Goal: Communication & Community: Ask a question

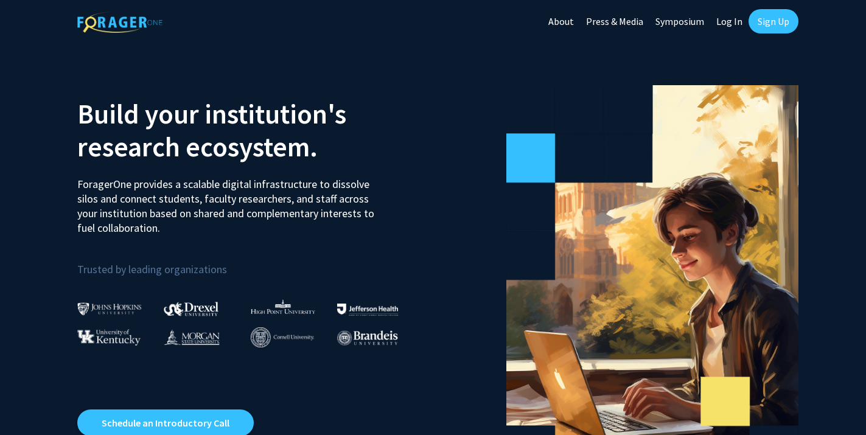
click at [775, 23] on link "Sign Up" at bounding box center [774, 21] width 50 height 24
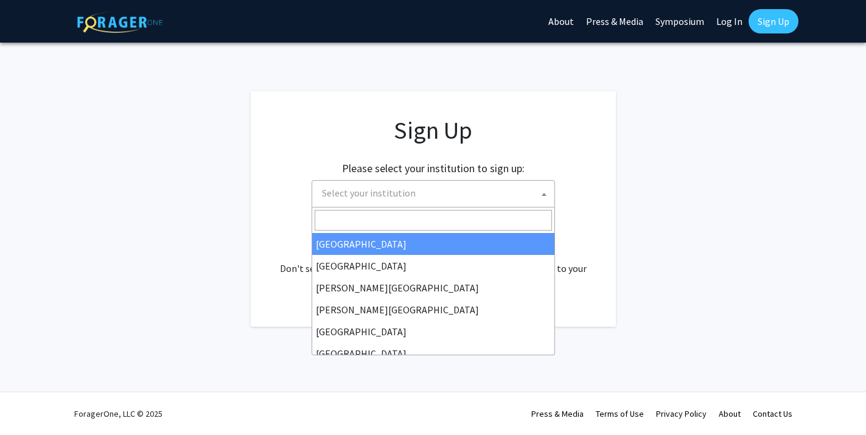
click at [460, 203] on span "Select your institution" at bounding box center [435, 193] width 237 height 25
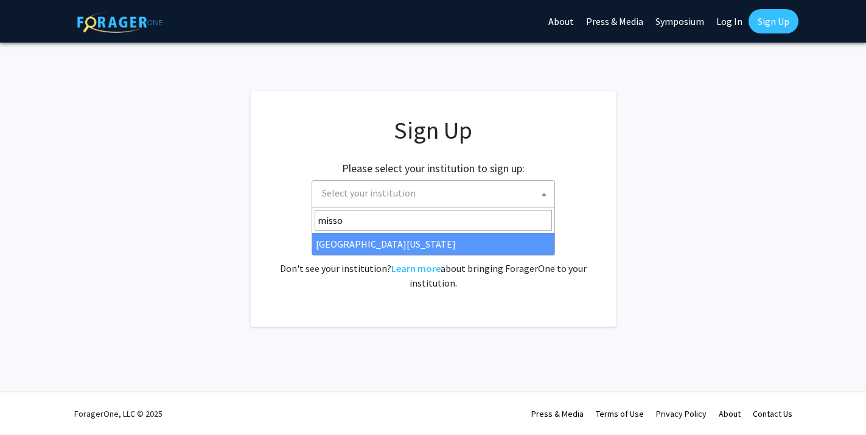
type input "misso"
select select "33"
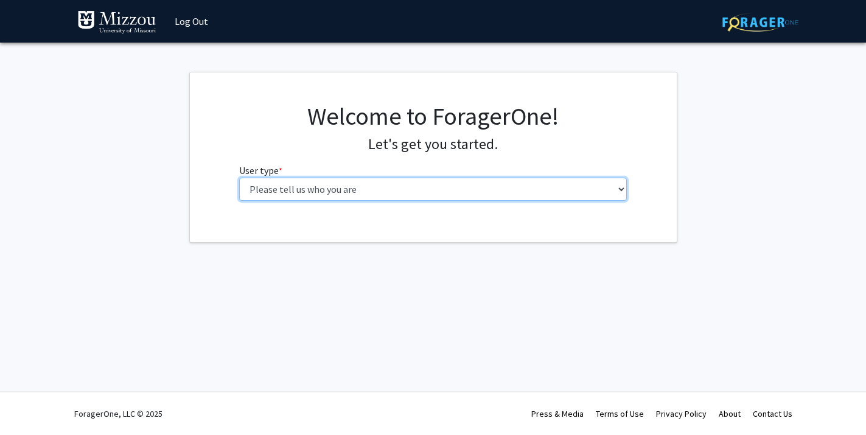
click at [434, 192] on select "Please tell us who you are Undergraduate Student Master's Student Doctoral Cand…" at bounding box center [433, 189] width 388 height 23
select select "1: undergrad"
click at [239, 178] on select "Please tell us who you are Undergraduate Student Master's Student Doctoral Cand…" at bounding box center [433, 189] width 388 height 23
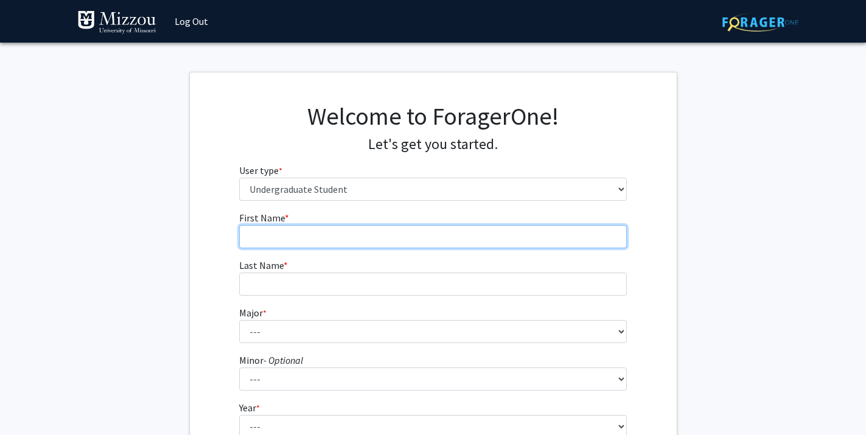
click at [423, 238] on input "First Name * required" at bounding box center [433, 236] width 388 height 23
type input "Mia"
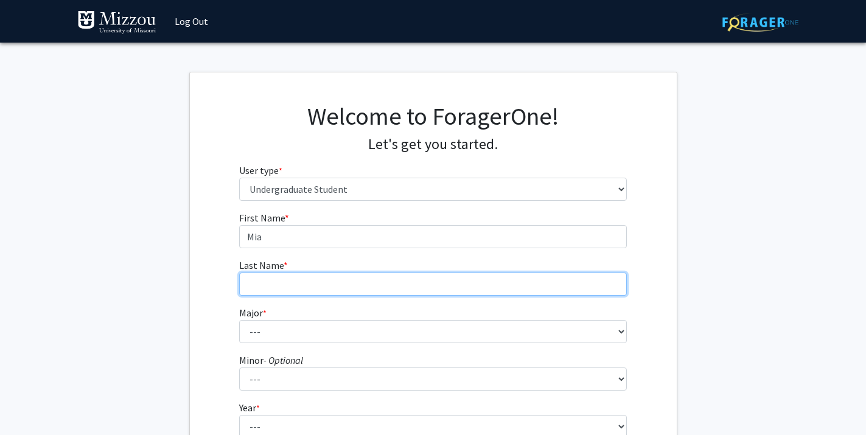
type input "[PERSON_NAME]"
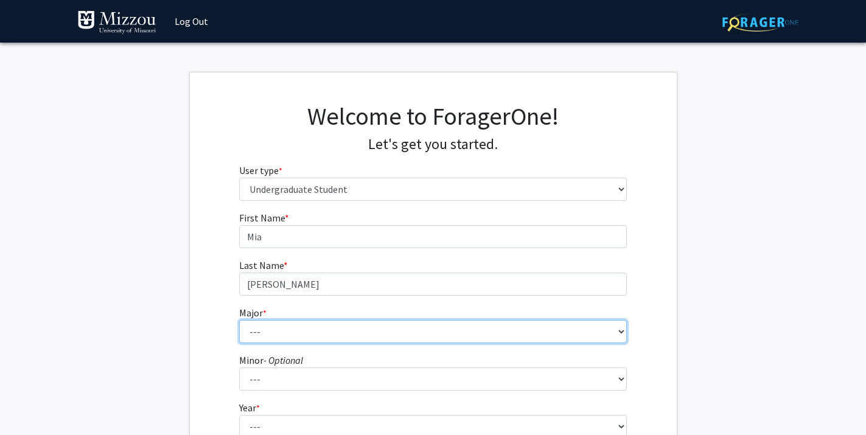
click at [354, 326] on select "--- Agribusiness Management Agricultural Education Agricultural Education: Comm…" at bounding box center [433, 331] width 388 height 23
select select "135: 2628"
click at [239, 320] on select "--- Agribusiness Management Agricultural Education Agricultural Education: Comm…" at bounding box center [433, 331] width 388 height 23
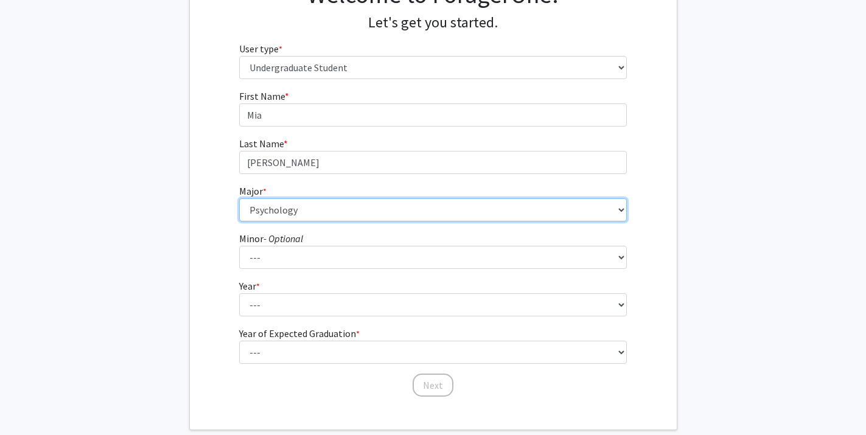
scroll to position [123, 0]
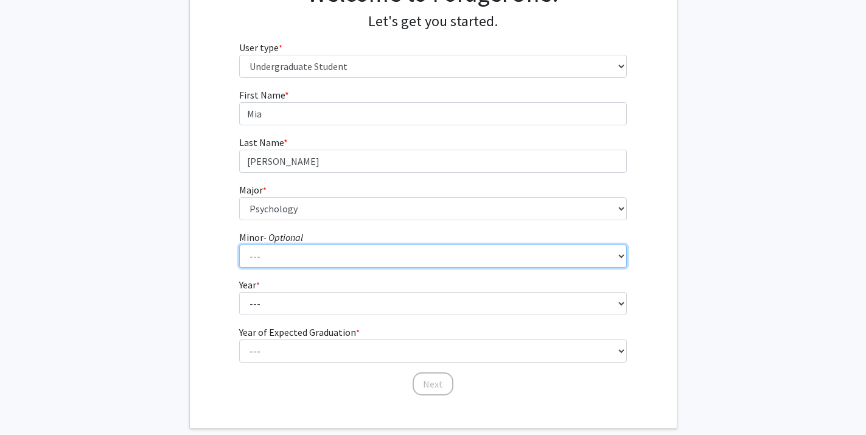
click at [276, 256] on select "--- Accountancy Aerospace Engineering Aerospace Studies Agribusiness Management…" at bounding box center [433, 256] width 388 height 23
select select "94: 2050"
click at [239, 245] on select "--- Accountancy Aerospace Engineering Aerospace Studies Agribusiness Management…" at bounding box center [433, 256] width 388 height 23
click at [316, 252] on select "--- Accountancy Aerospace Engineering Aerospace Studies Agribusiness Management…" at bounding box center [433, 256] width 388 height 23
click at [239, 245] on select "--- Accountancy Aerospace Engineering Aerospace Studies Agribusiness Management…" at bounding box center [433, 256] width 388 height 23
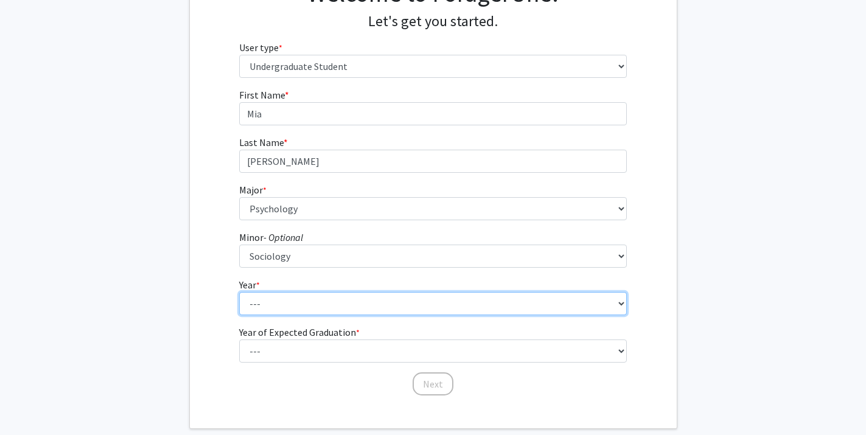
click at [311, 304] on select "--- First-year Sophomore Junior Senior Postbaccalaureate Certificate" at bounding box center [433, 303] width 388 height 23
select select "4: senior"
click at [239, 292] on select "--- First-year Sophomore Junior Senior Postbaccalaureate Certificate" at bounding box center [433, 303] width 388 height 23
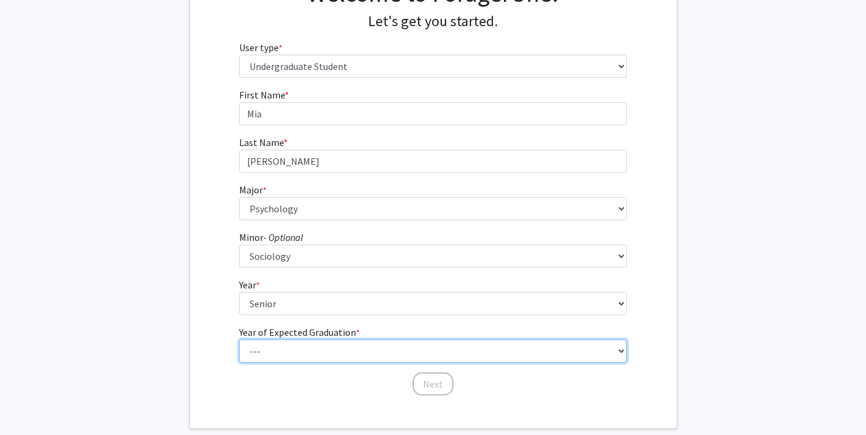
click at [301, 350] on select "--- 2025 2026 2027 2028 2029 2030 2031 2032 2033 2034" at bounding box center [433, 351] width 388 height 23
select select "2: 2026"
click at [239, 340] on select "--- 2025 2026 2027 2028 2029 2030 2031 2032 2033 2034" at bounding box center [433, 351] width 388 height 23
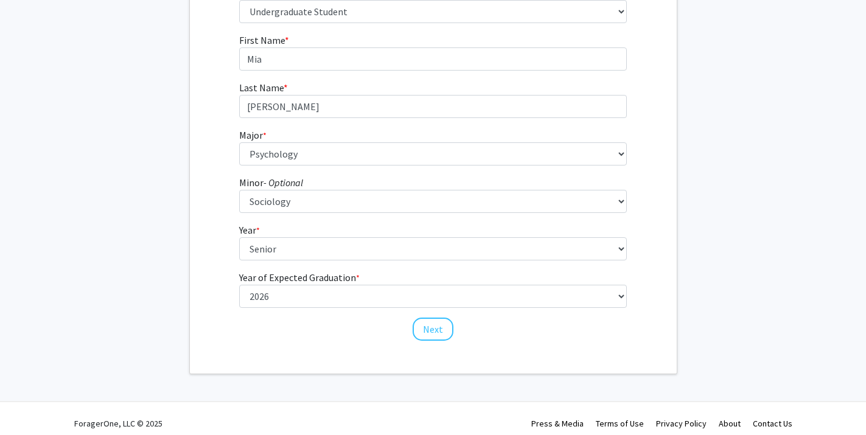
scroll to position [187, 0]
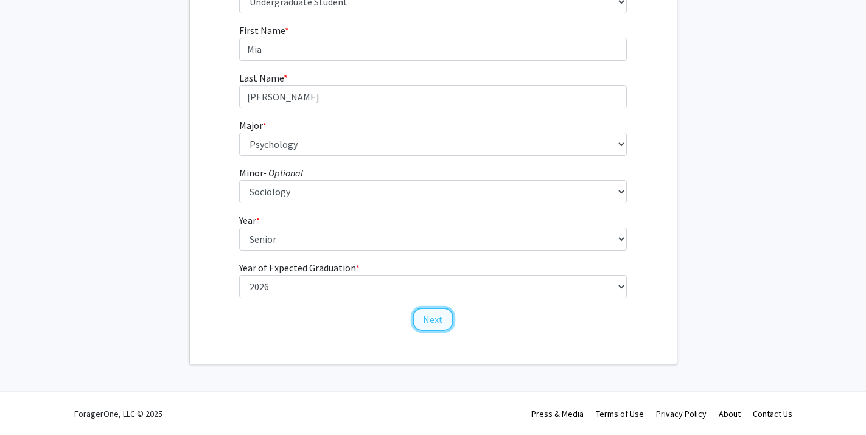
click at [432, 316] on button "Next" at bounding box center [433, 319] width 41 height 23
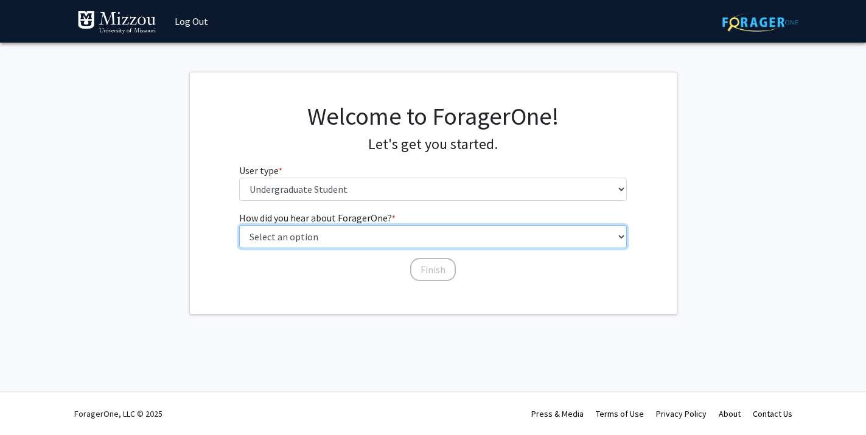
click at [386, 234] on select "Select an option Peer/student recommendation Faculty/staff recommendation Unive…" at bounding box center [433, 236] width 388 height 23
select select "3: university_website"
click at [239, 225] on select "Select an option Peer/student recommendation Faculty/staff recommendation Unive…" at bounding box center [433, 236] width 388 height 23
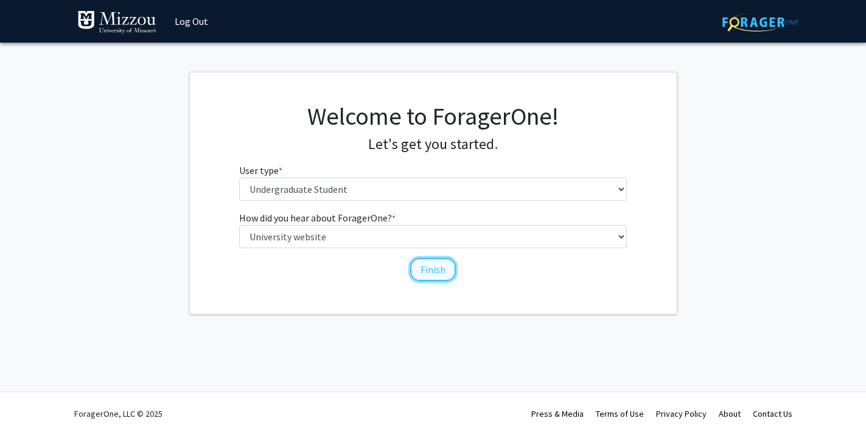
click at [430, 265] on button "Finish" at bounding box center [433, 269] width 46 height 23
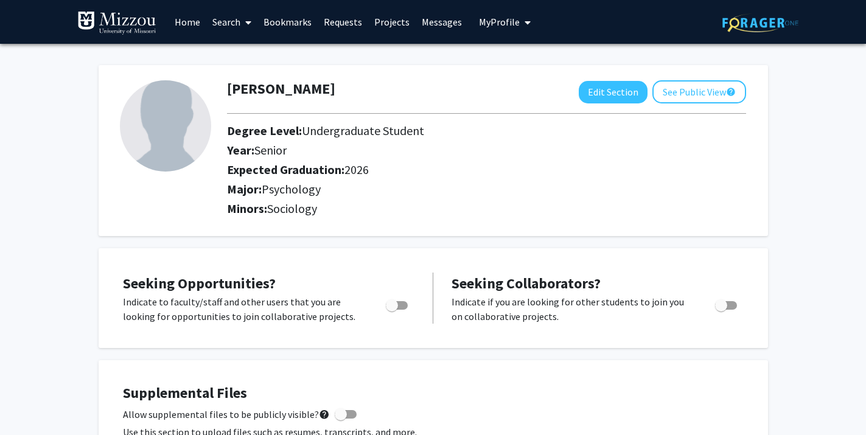
click at [228, 19] on link "Search" at bounding box center [231, 22] width 51 height 43
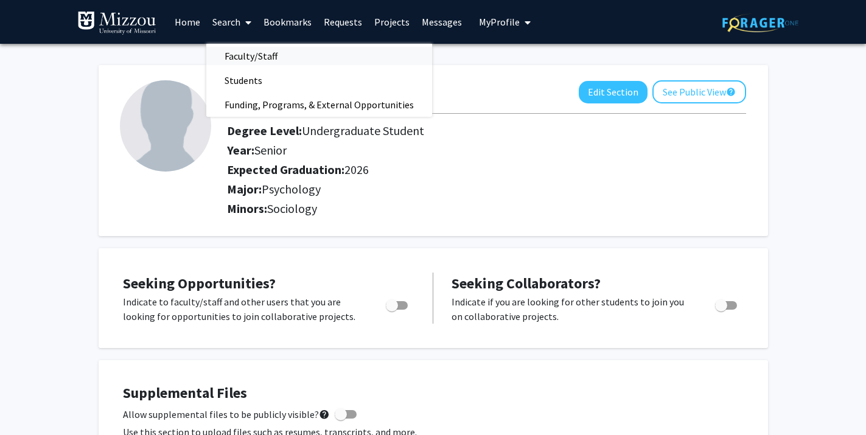
click at [266, 59] on span "Faculty/Staff" at bounding box center [250, 56] width 89 height 24
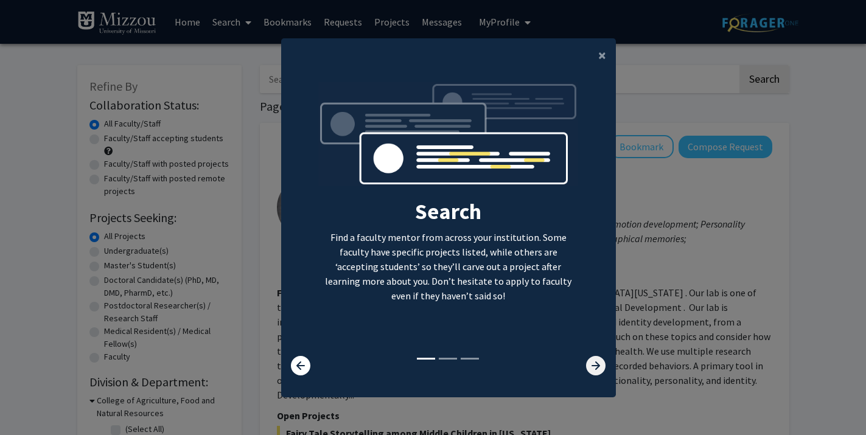
click at [592, 365] on icon at bounding box center [595, 365] width 19 height 19
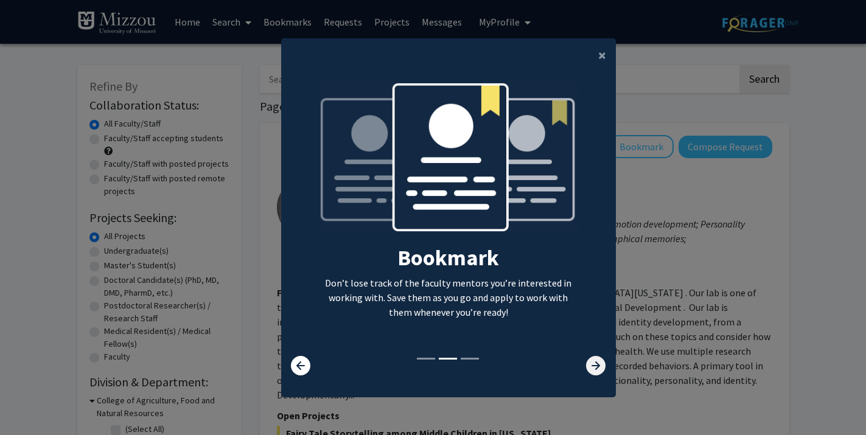
click at [592, 365] on icon at bounding box center [595, 365] width 19 height 19
click at [603, 49] on span "×" at bounding box center [602, 55] width 8 height 19
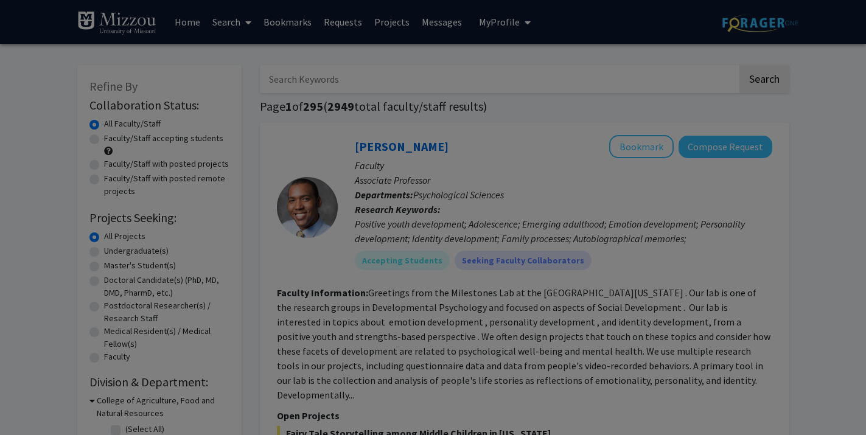
click at [598, 52] on div "Search Find a faculty mentor from across your institution. Some faculty have sp…" at bounding box center [449, 119] width 334 height 274
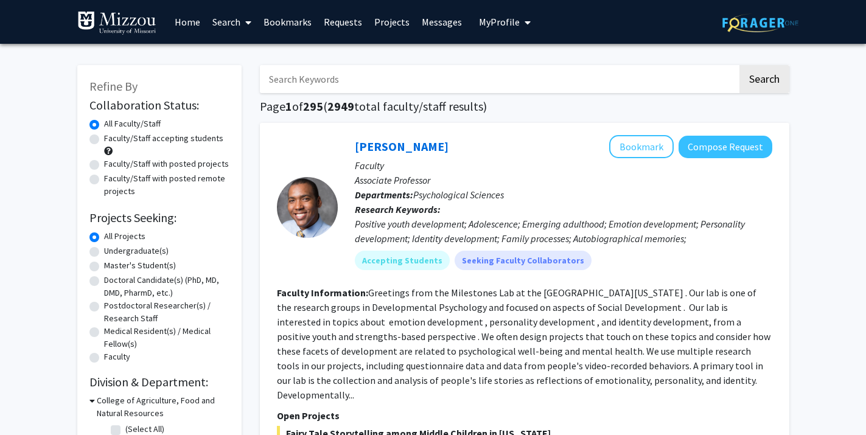
click at [521, 77] on input "Search Keywords" at bounding box center [499, 79] width 478 height 28
type input "[PERSON_NAME]"
click at [740, 65] on button "Search" at bounding box center [765, 79] width 50 height 28
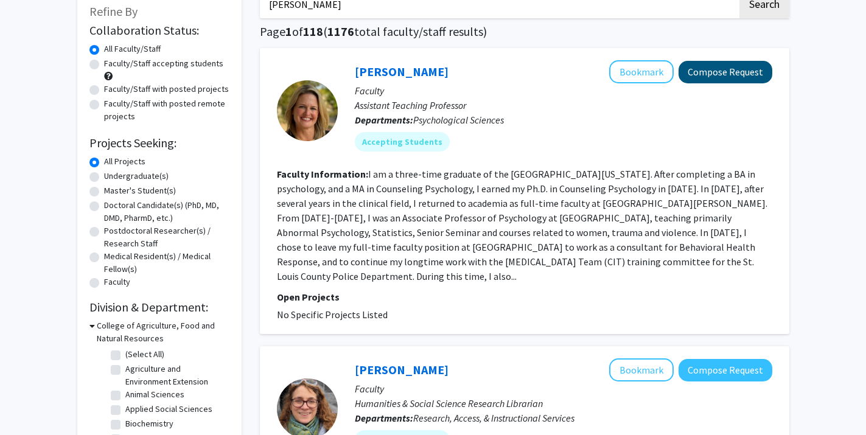
scroll to position [75, 0]
click at [732, 78] on button "Compose Request" at bounding box center [726, 71] width 94 height 23
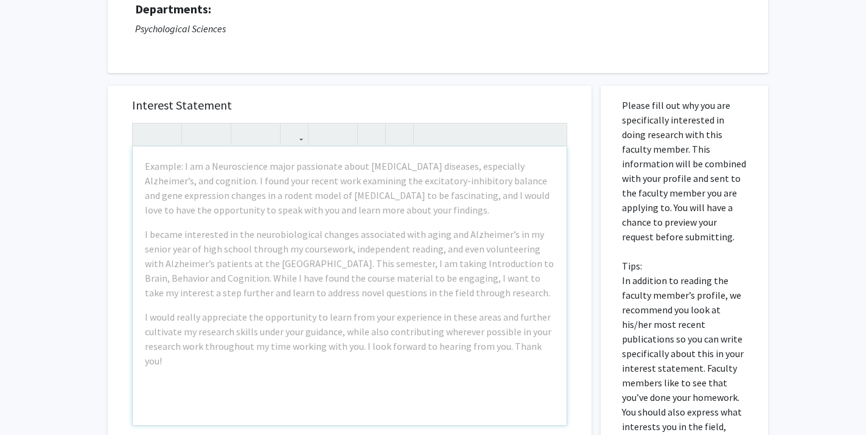
scroll to position [130, 0]
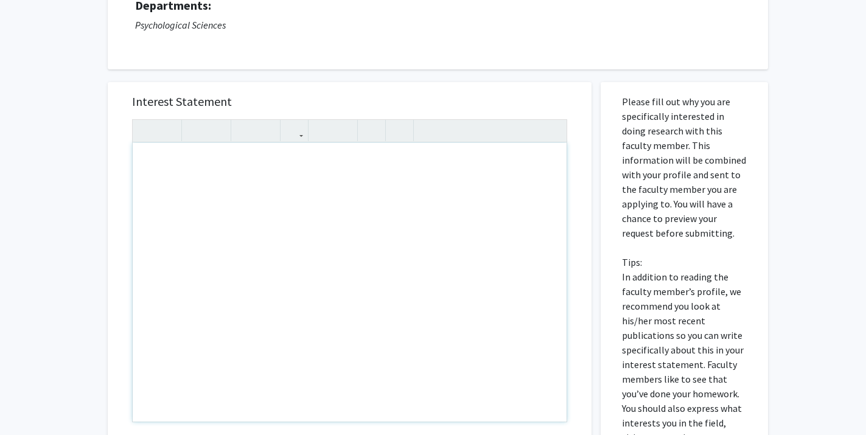
click at [147, 163] on div "Note to users with screen readers: Please press Alt+0 or Option+0 to deactivate…" at bounding box center [350, 282] width 434 height 279
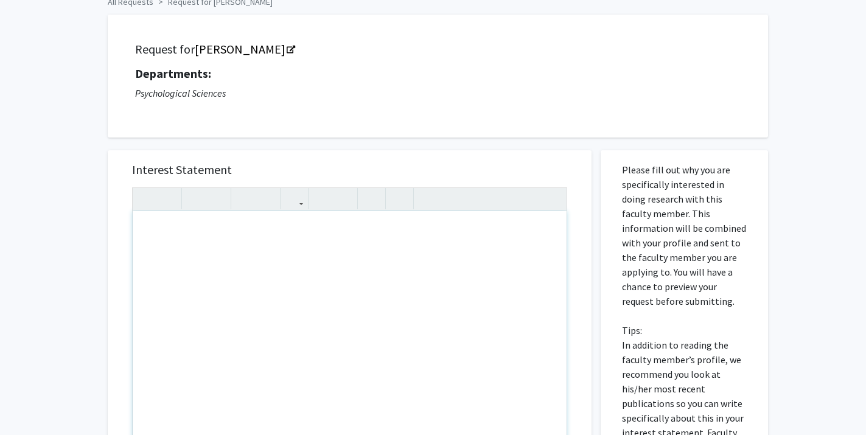
scroll to position [63, 0]
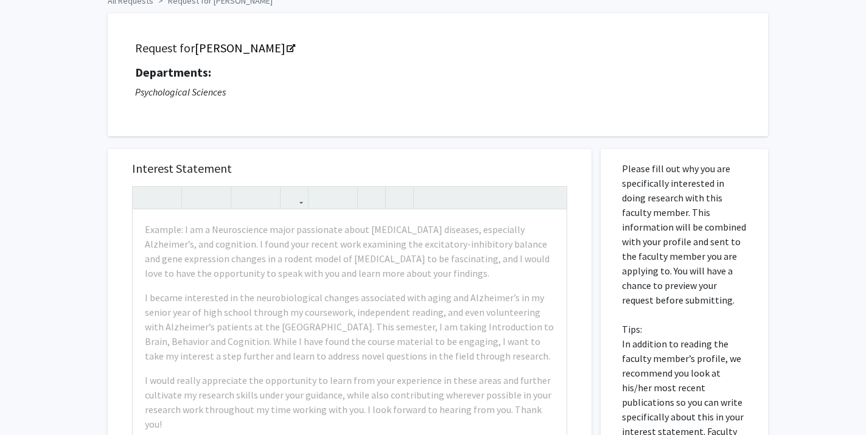
click at [348, 43] on h5 "Request for [PERSON_NAME]" at bounding box center [438, 48] width 606 height 15
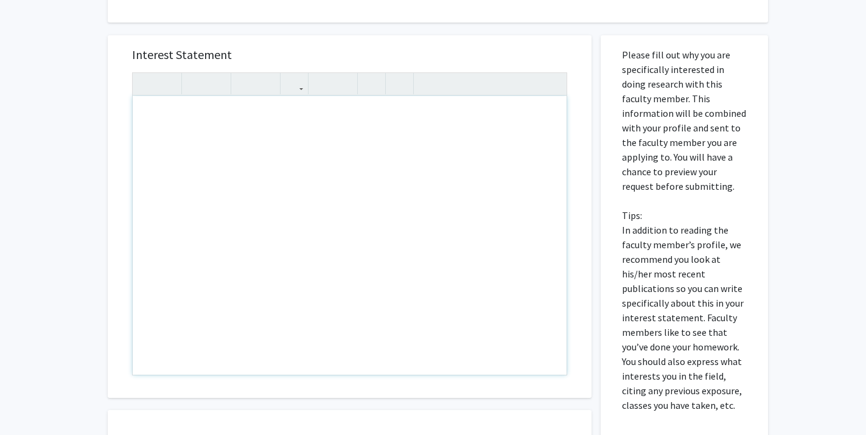
scroll to position [173, 0]
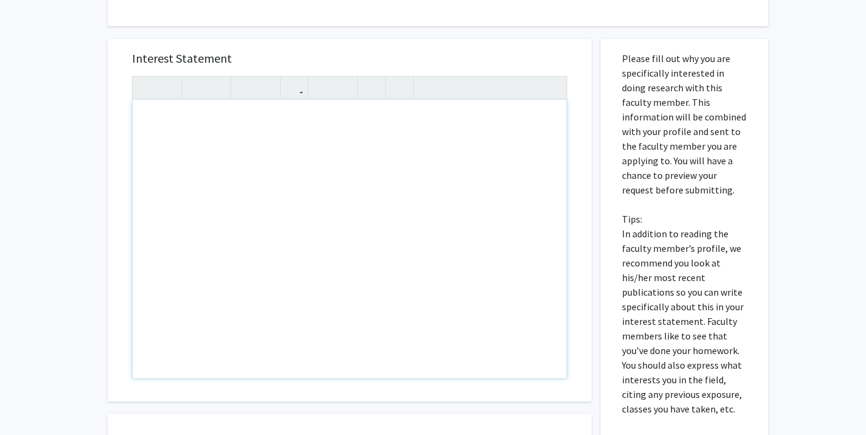
click at [160, 146] on div "Note to users with screen readers: Please press Alt+0 or Option+0 to deactivate…" at bounding box center [350, 239] width 434 height 279
click at [255, 123] on div "[PERSON_NAME] completing for" at bounding box center [350, 239] width 434 height 279
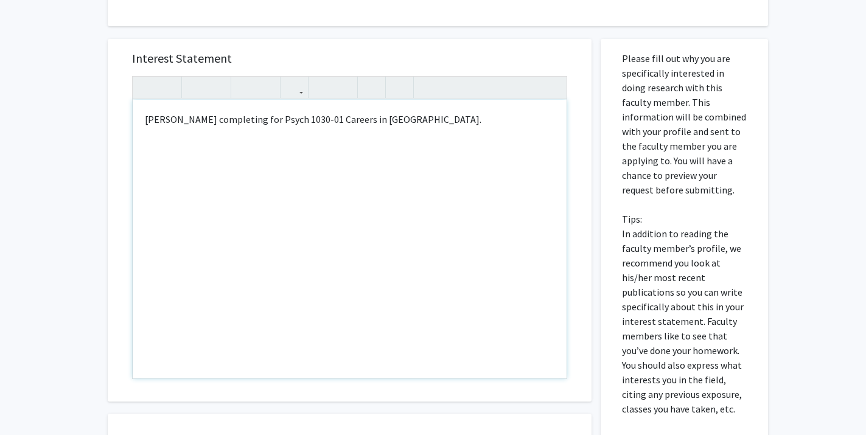
type textarea "[PERSON_NAME] completing for Psych 1030-01 Careers in Psych.&nbsp;"
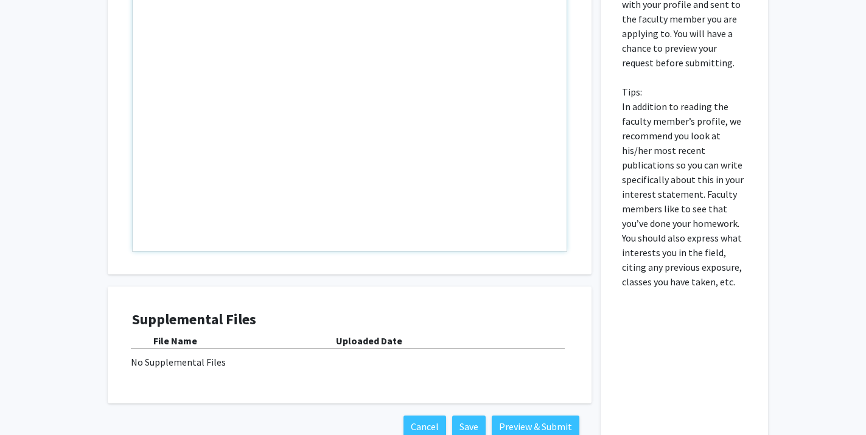
scroll to position [379, 0]
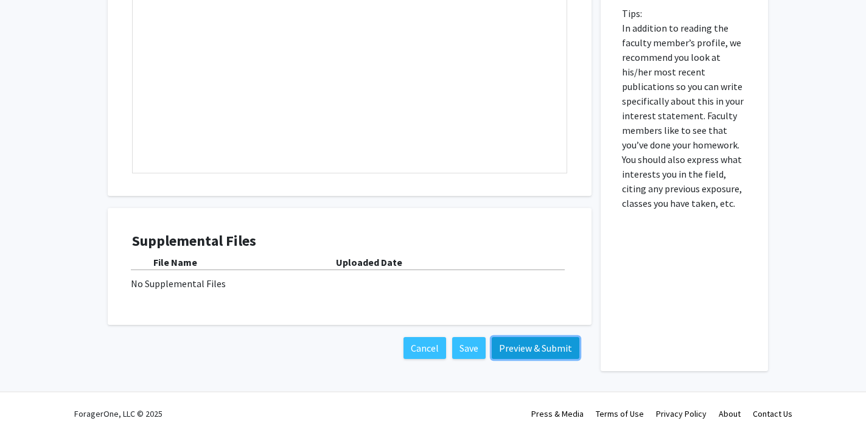
click at [516, 354] on button "Preview & Submit" at bounding box center [536, 348] width 88 height 22
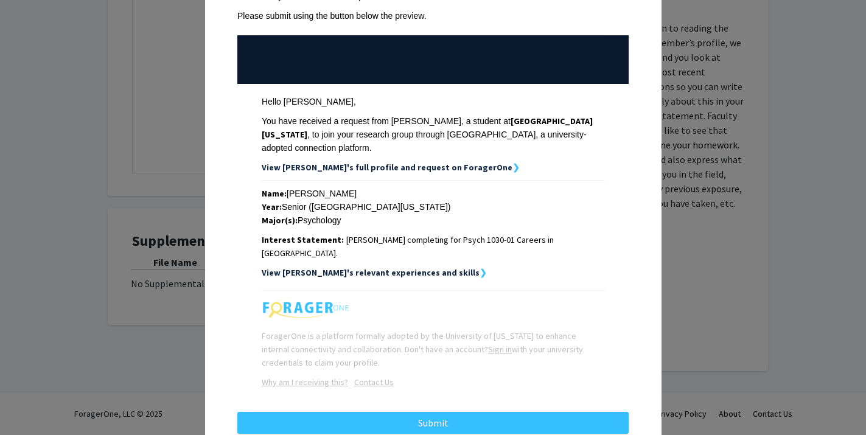
scroll to position [116, 0]
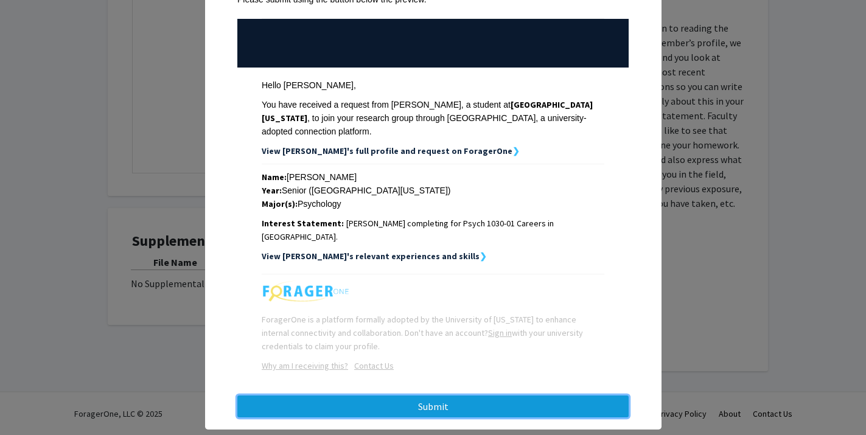
click at [468, 396] on button "Submit" at bounding box center [432, 407] width 391 height 22
